Goal: Navigation & Orientation: Find specific page/section

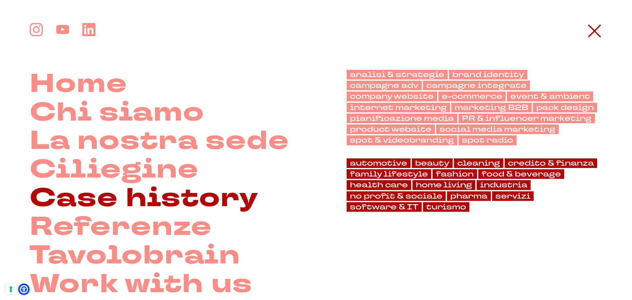
click at [156, 200] on link "Case history" at bounding box center [144, 198] width 229 height 29
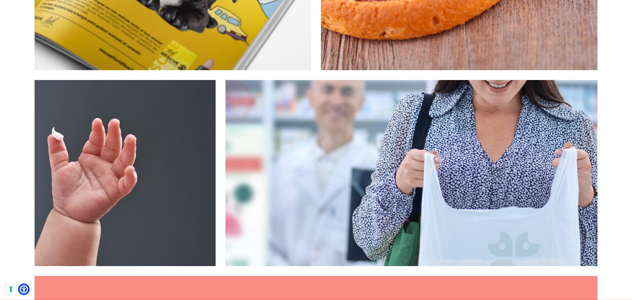
scroll to position [560, 0]
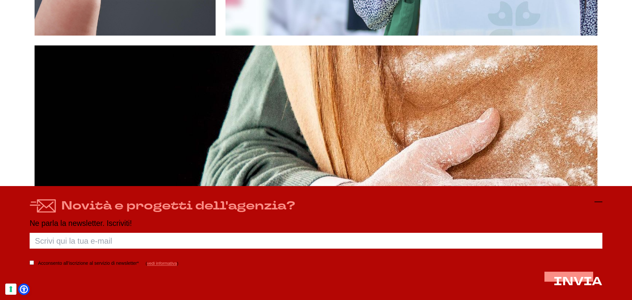
click at [598, 200] on icon at bounding box center [599, 202] width 8 height 8
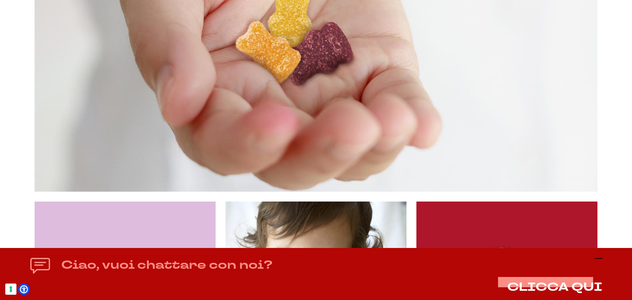
click at [596, 255] on icon at bounding box center [599, 259] width 8 height 8
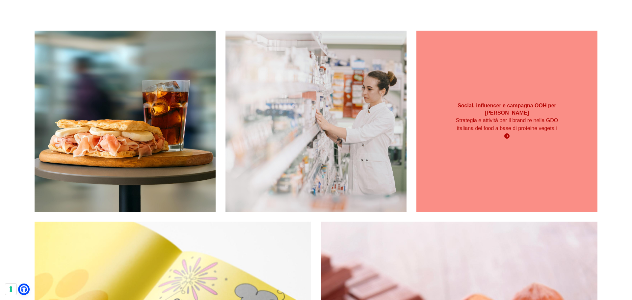
scroll to position [132, 0]
